Goal: Information Seeking & Learning: Learn about a topic

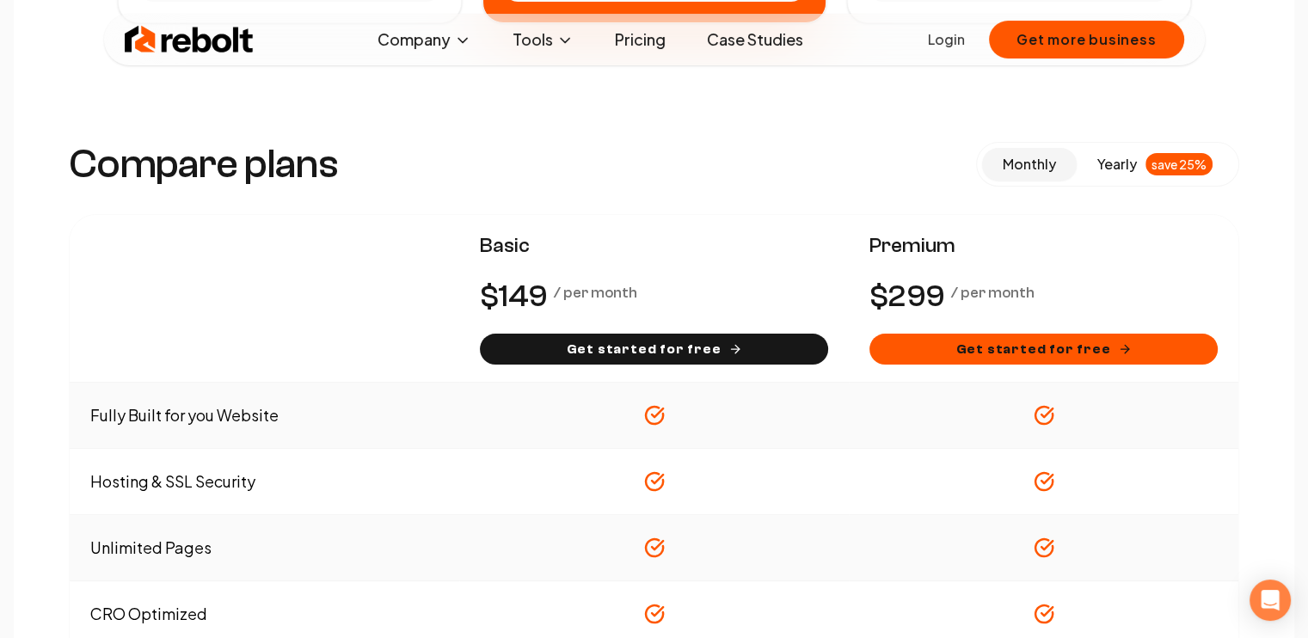
scroll to position [860, 0]
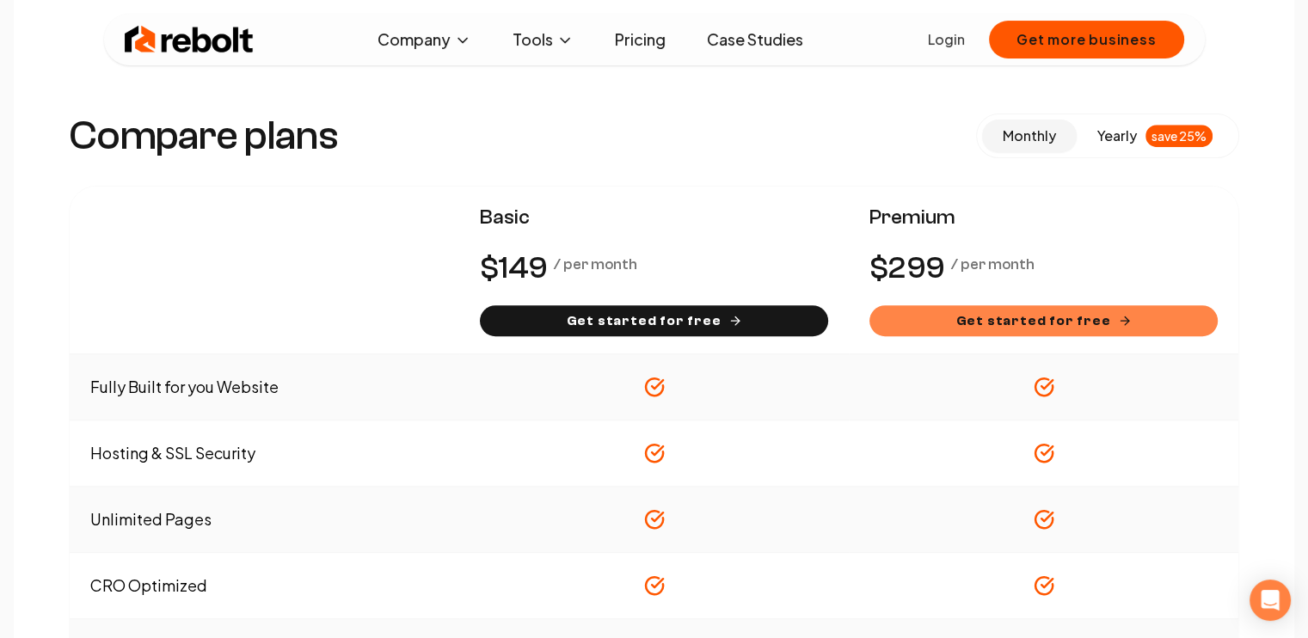
click at [1043, 329] on button "Get started for free" at bounding box center [1043, 320] width 348 height 31
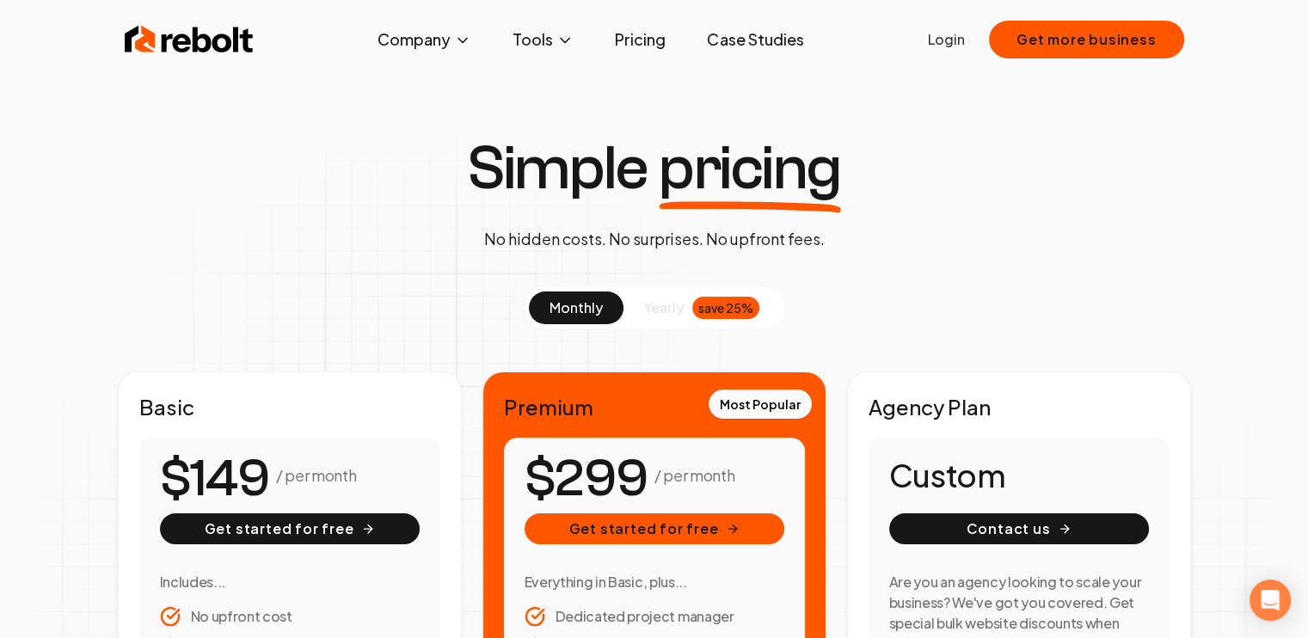
click at [732, 43] on link "Case Studies" at bounding box center [755, 39] width 124 height 34
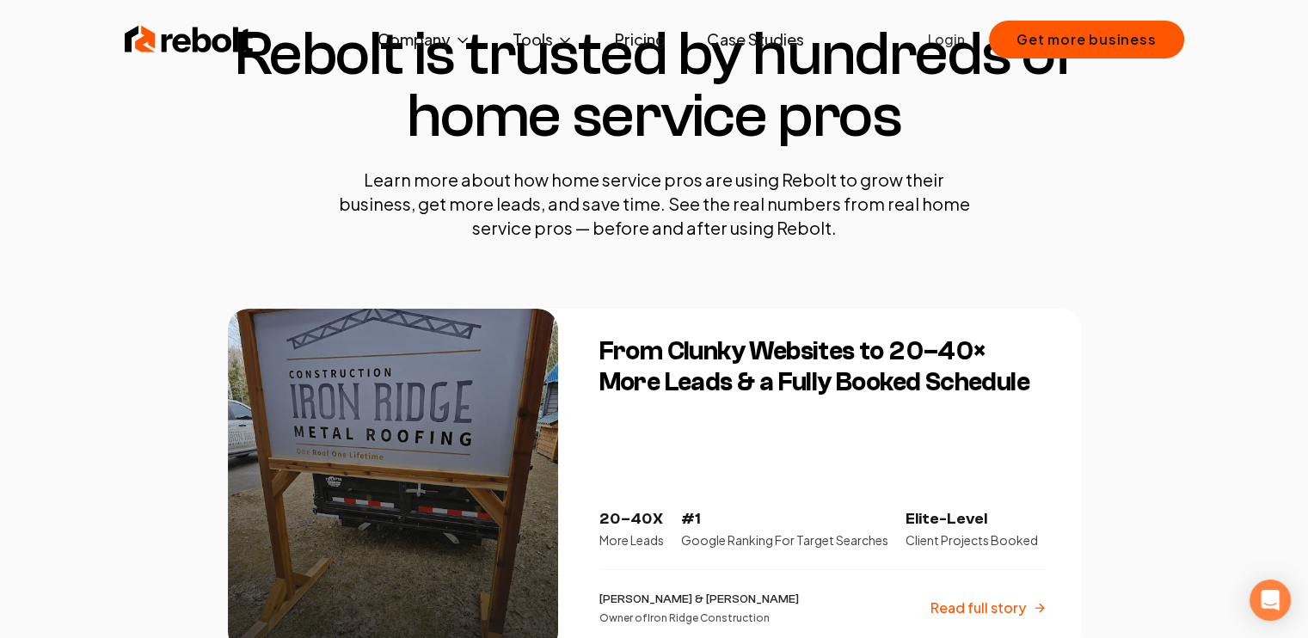
scroll to position [258, 0]
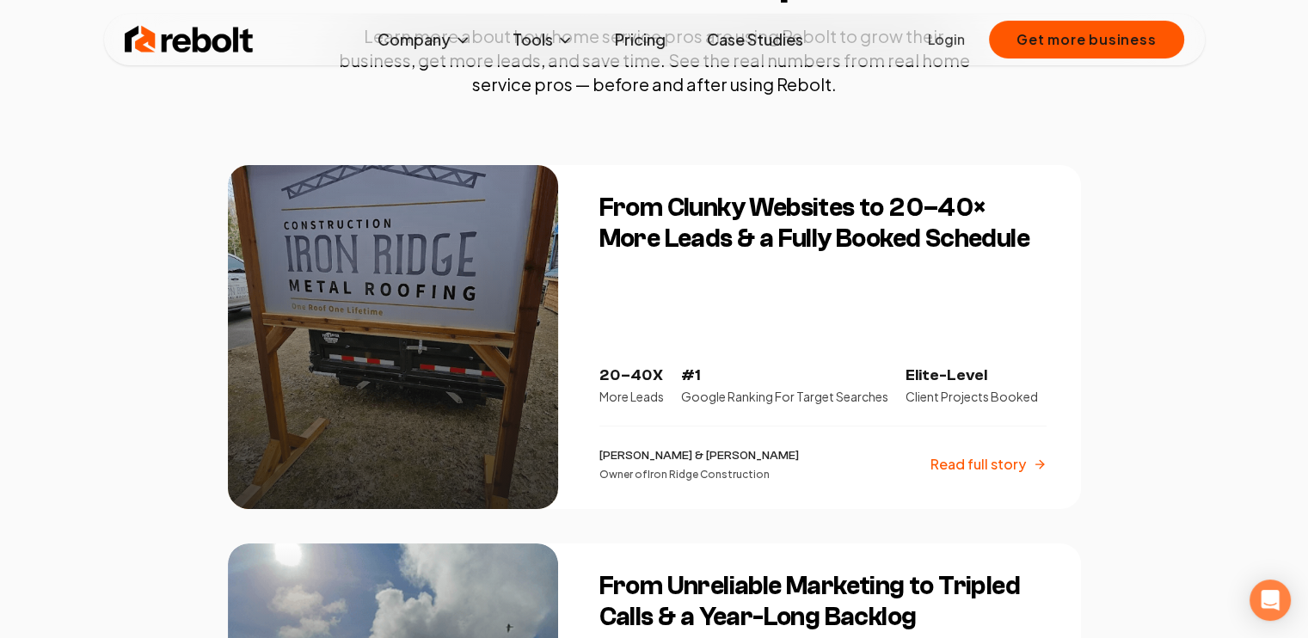
click at [971, 470] on p "Read full story" at bounding box center [977, 464] width 95 height 21
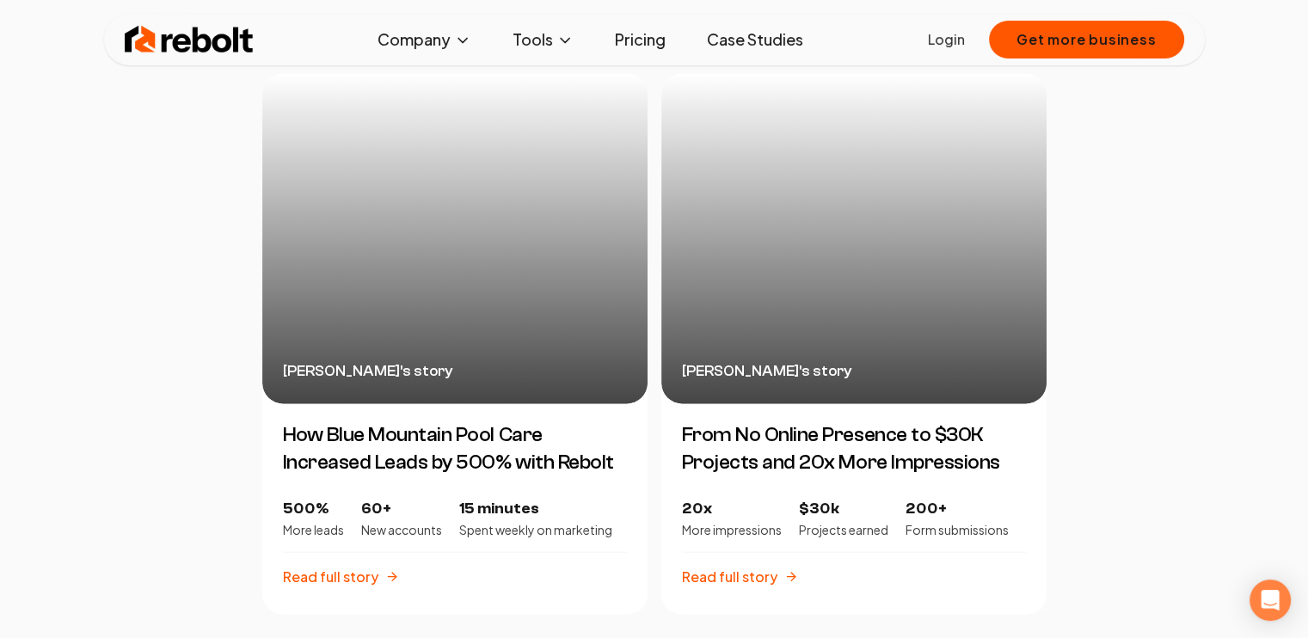
scroll to position [3870, 0]
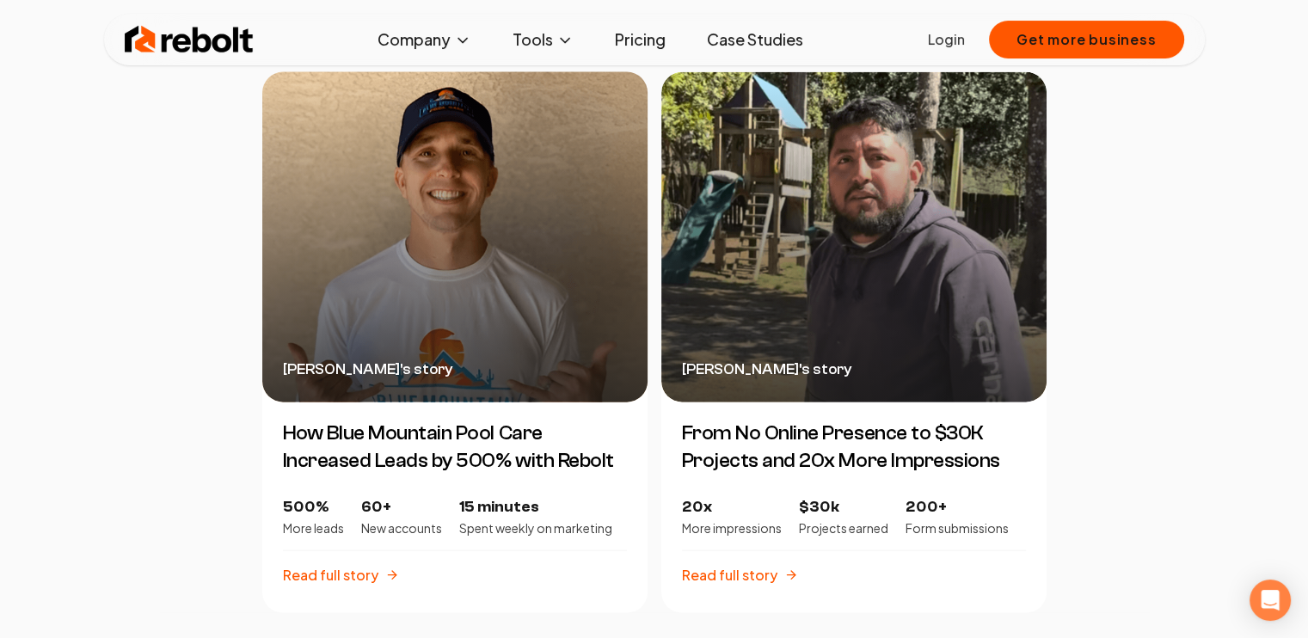
click at [551, 285] on div "Cliff Burwell 's story" at bounding box center [454, 237] width 385 height 330
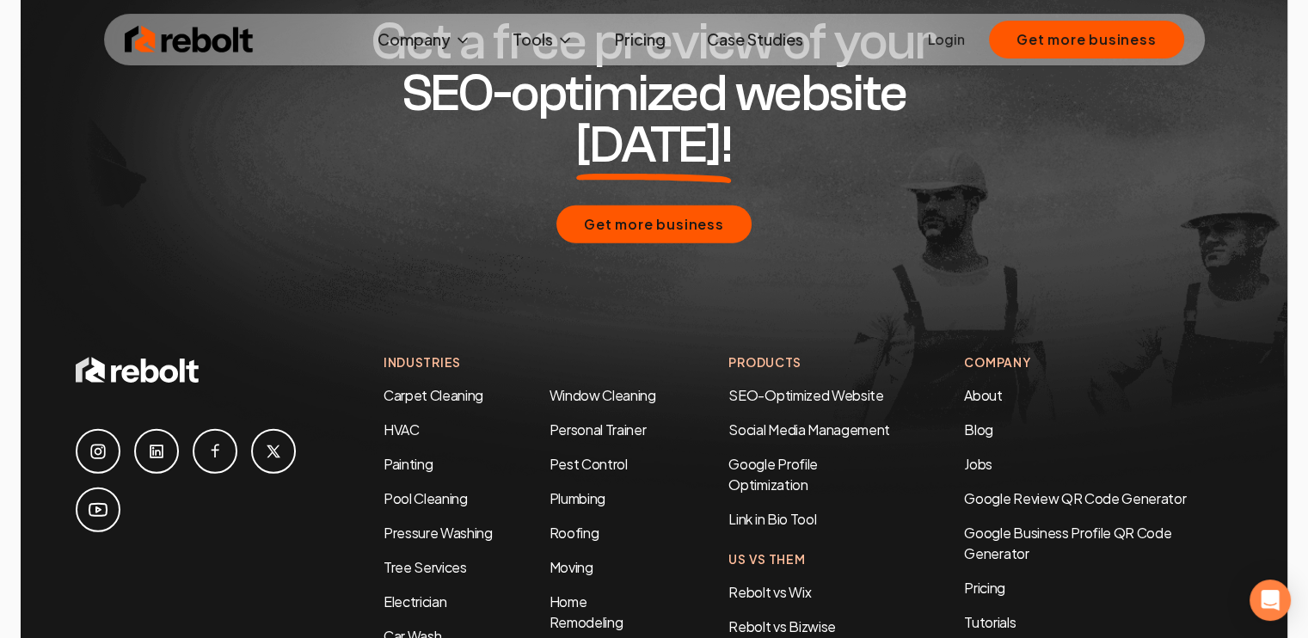
scroll to position [4472, 0]
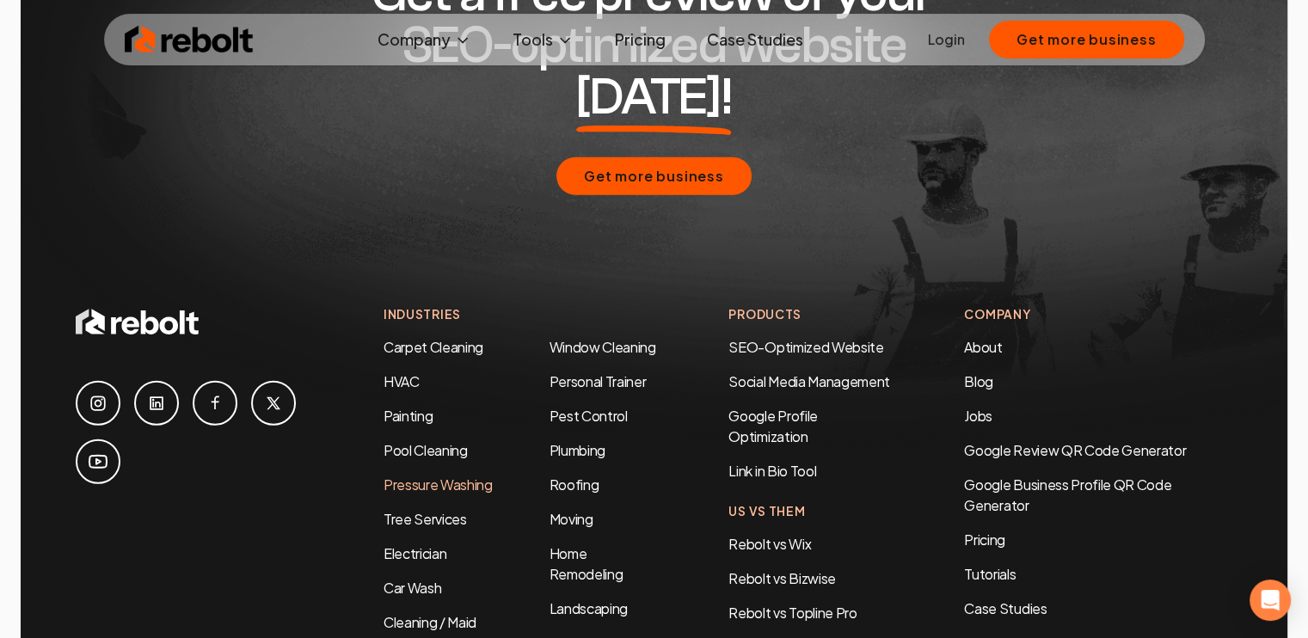
click at [403, 476] on link "Pressure Washing" at bounding box center [438, 485] width 109 height 18
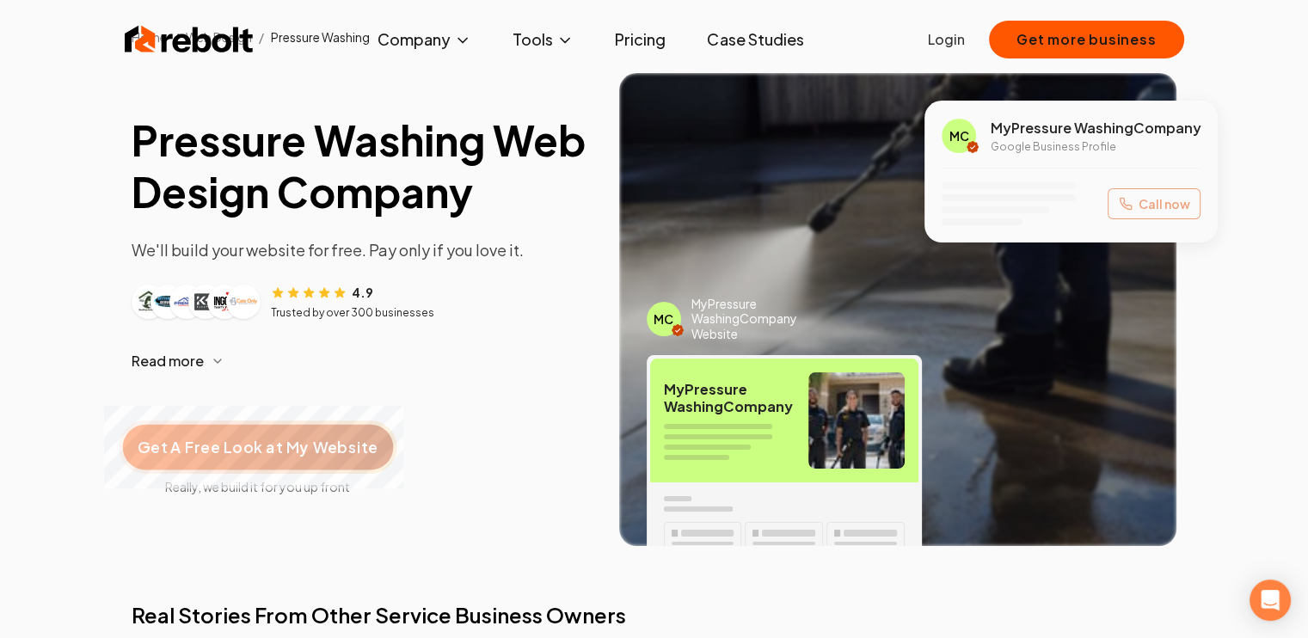
scroll to position [86, 0]
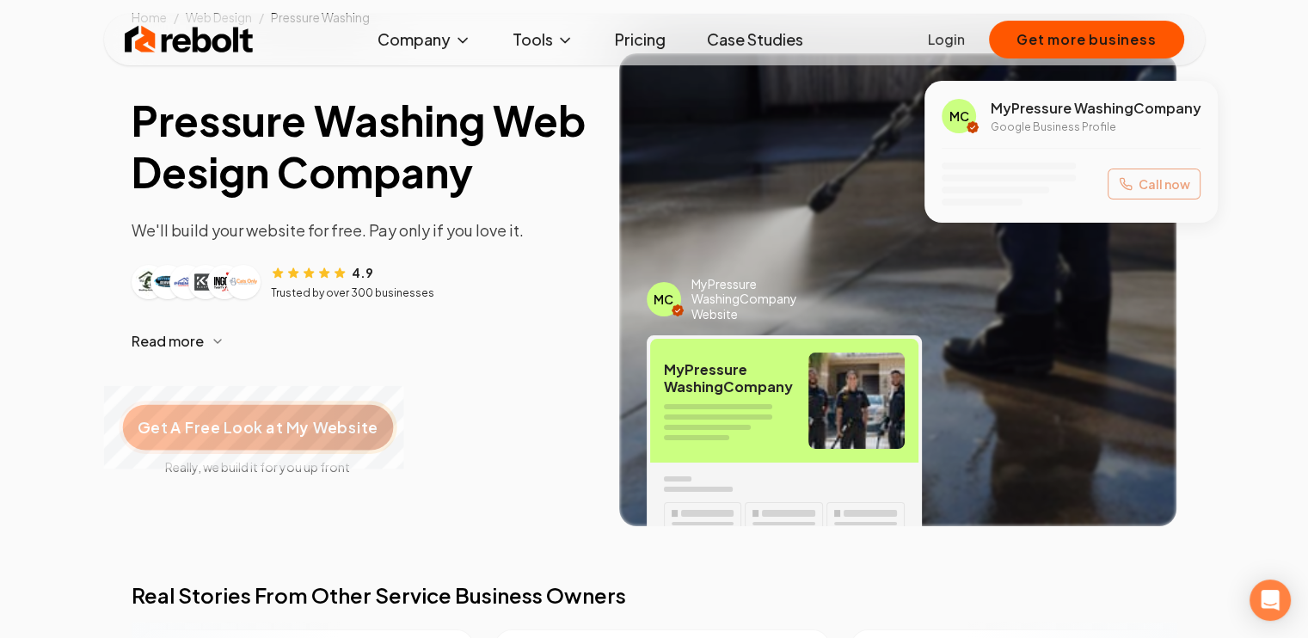
click at [310, 422] on span "Get A Free Look at My Website" at bounding box center [258, 427] width 240 height 22
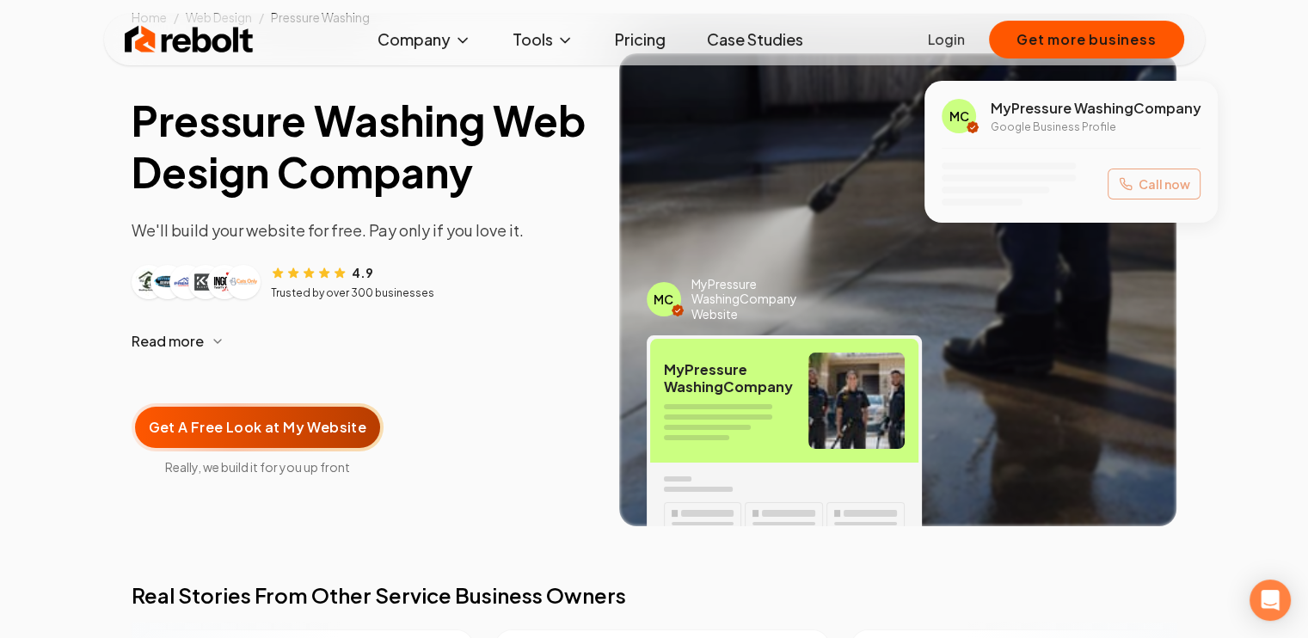
scroll to position [0, 0]
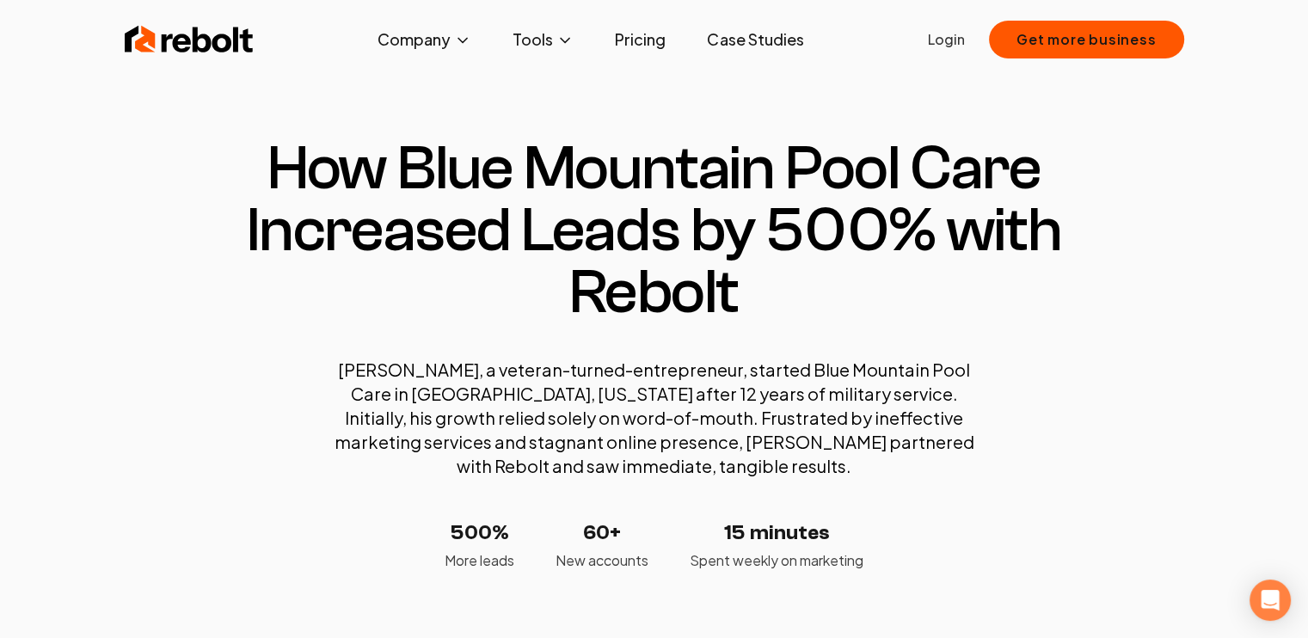
click at [652, 41] on link "Pricing" at bounding box center [640, 39] width 78 height 34
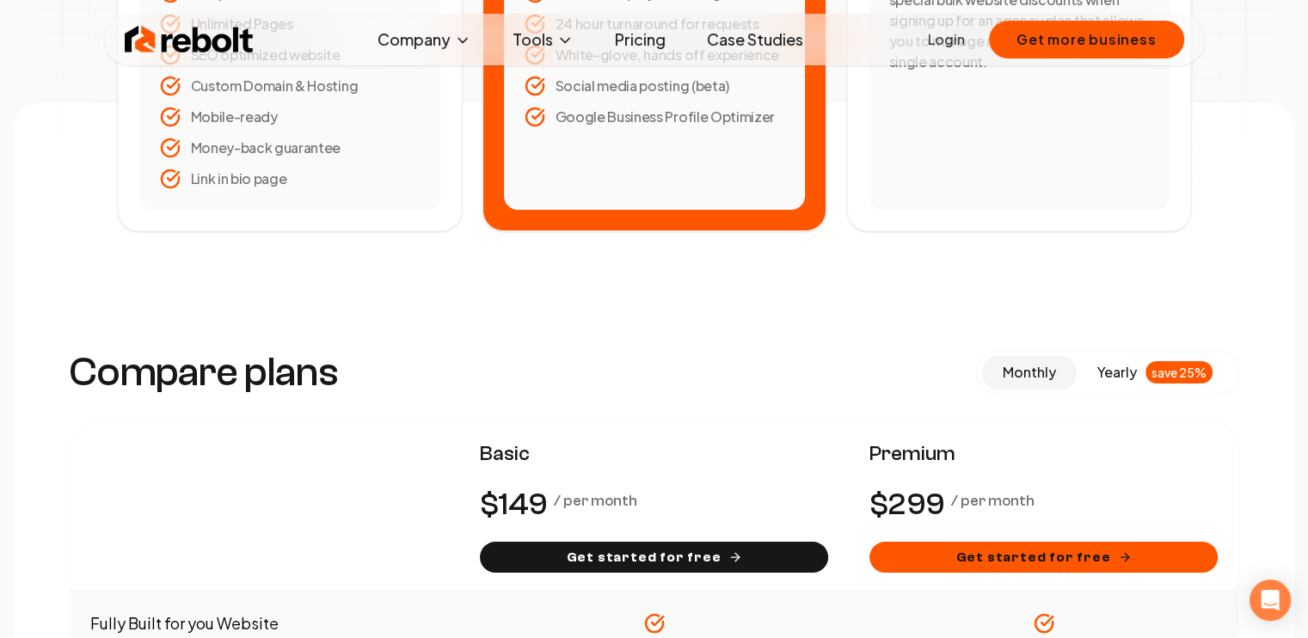
scroll to position [688, 0]
